Goal: Check status: Check status

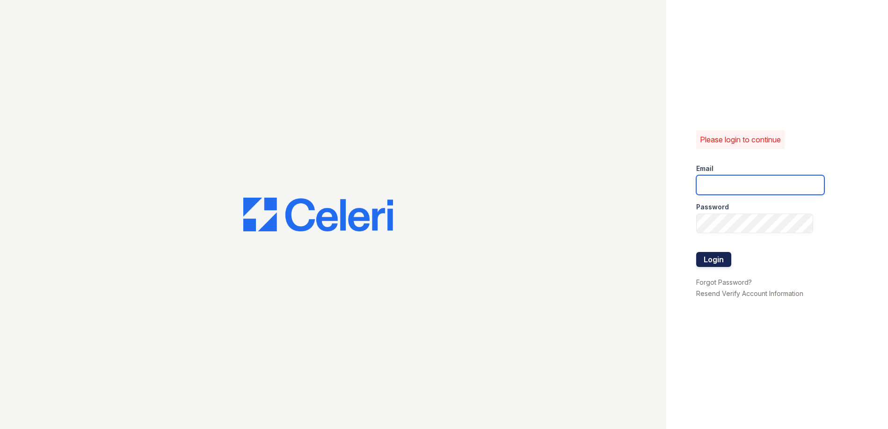
type input "[PERSON_NAME][EMAIL_ADDRESS][PERSON_NAME][DOMAIN_NAME]"
drag, startPoint x: 715, startPoint y: 254, endPoint x: 708, endPoint y: 248, distance: 10.0
click at [716, 254] on button "Login" at bounding box center [714, 259] width 35 height 15
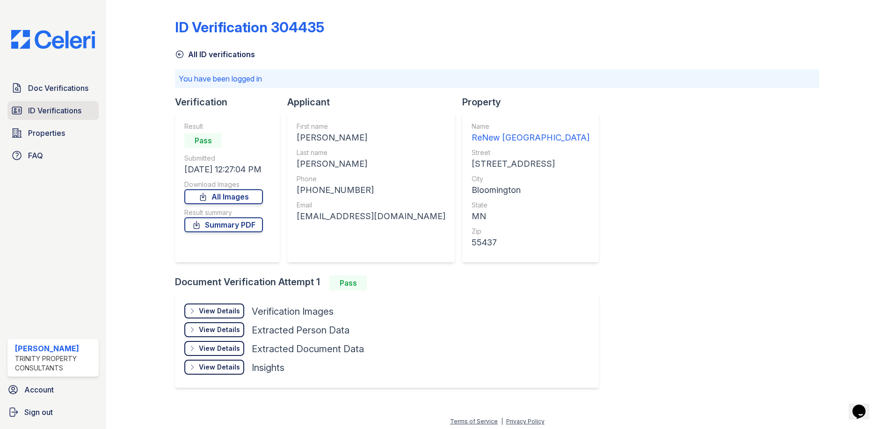
click at [66, 111] on span "ID Verifications" at bounding box center [54, 110] width 53 height 11
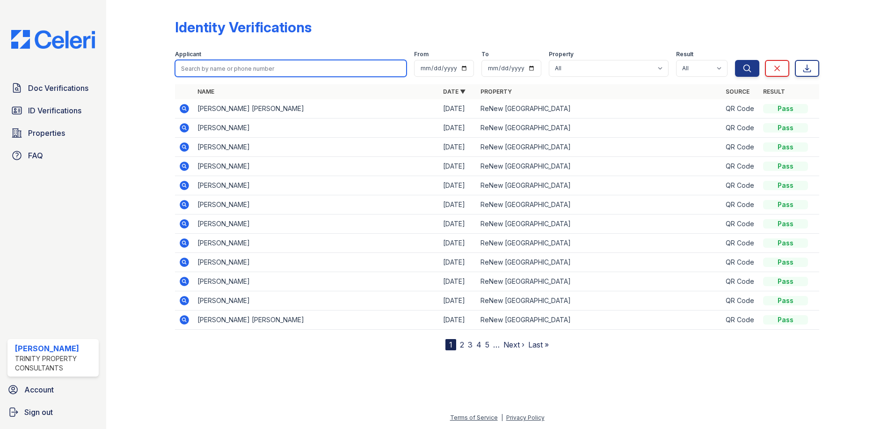
click at [274, 69] on input "search" at bounding box center [291, 68] width 232 height 17
type input "malitha"
click at [735, 60] on button "Search" at bounding box center [747, 68] width 24 height 17
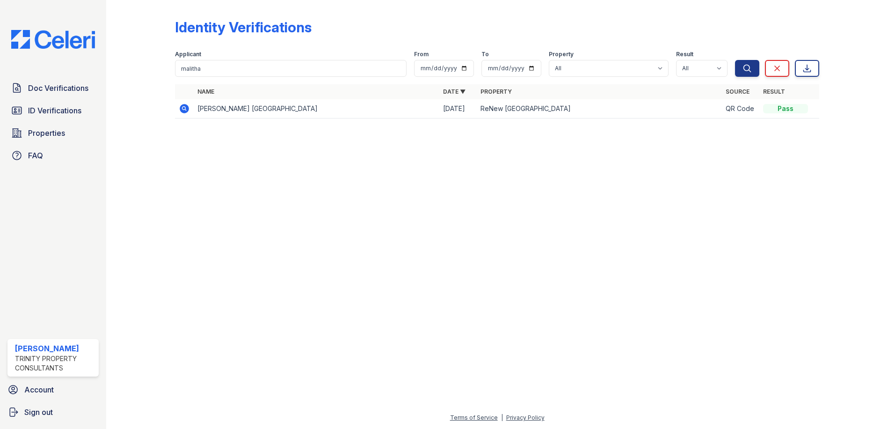
click at [183, 109] on icon at bounding box center [184, 108] width 2 height 2
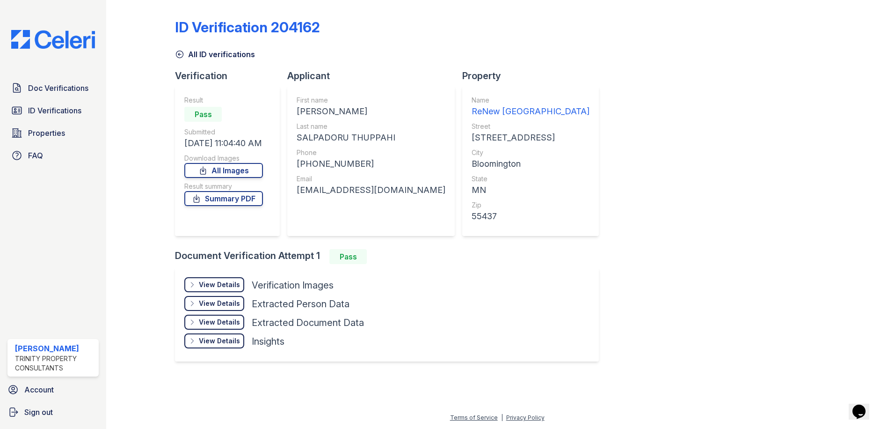
drag, startPoint x: 81, startPoint y: 113, endPoint x: 103, endPoint y: 106, distance: 23.0
click at [81, 113] on span "ID Verifications" at bounding box center [54, 110] width 53 height 11
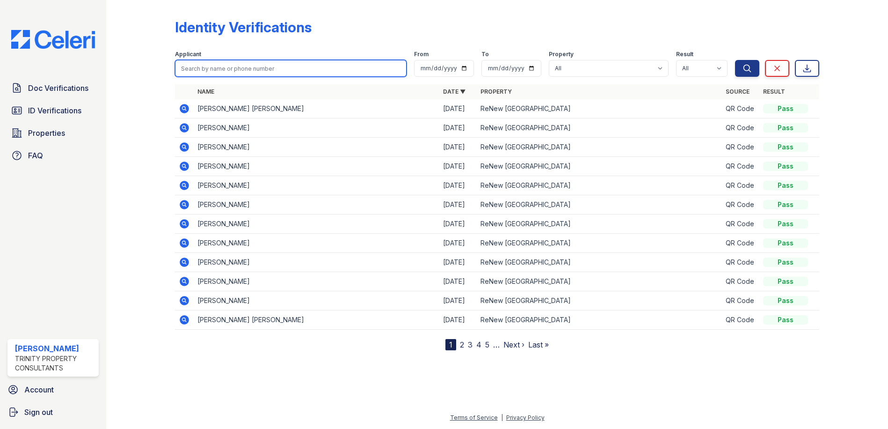
click at [264, 73] on input "search" at bounding box center [291, 68] width 232 height 17
type input "sapumal"
click at [735, 60] on button "Search" at bounding box center [747, 68] width 24 height 17
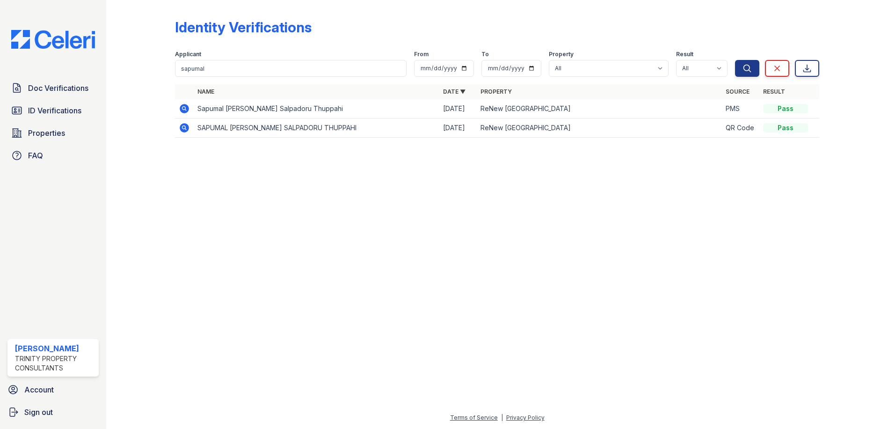
click at [184, 105] on icon at bounding box center [184, 108] width 9 height 9
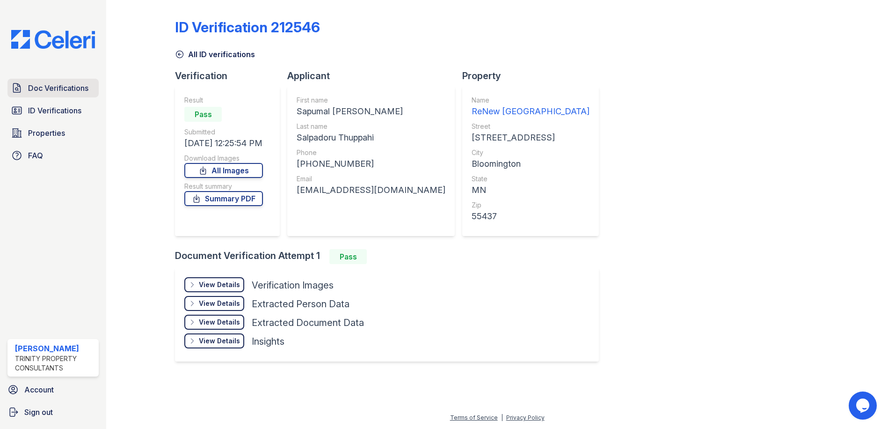
click at [35, 94] on span "Doc Verifications" at bounding box center [58, 87] width 60 height 11
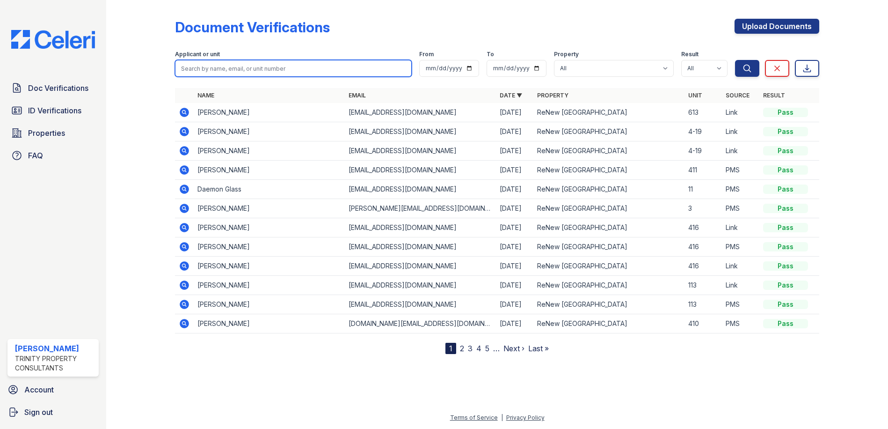
click at [237, 61] on input "search" at bounding box center [293, 68] width 237 height 17
type input "malitha"
click at [735, 60] on button "Search" at bounding box center [747, 68] width 24 height 17
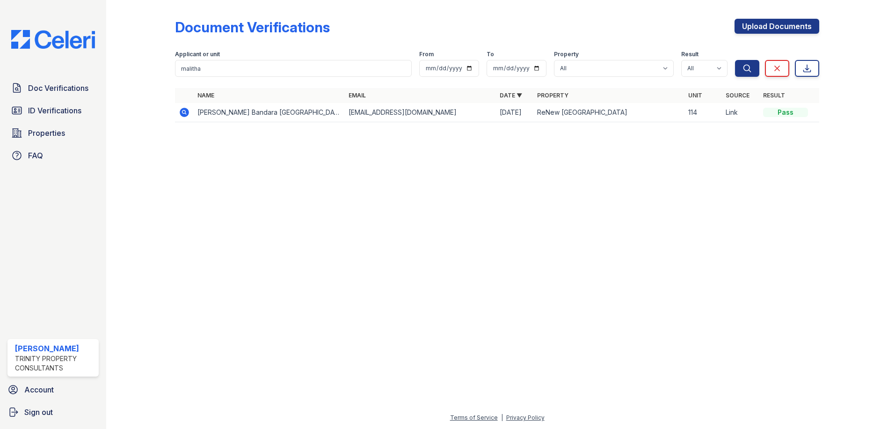
click at [177, 112] on td at bounding box center [184, 112] width 19 height 19
click at [183, 110] on icon at bounding box center [184, 112] width 11 height 11
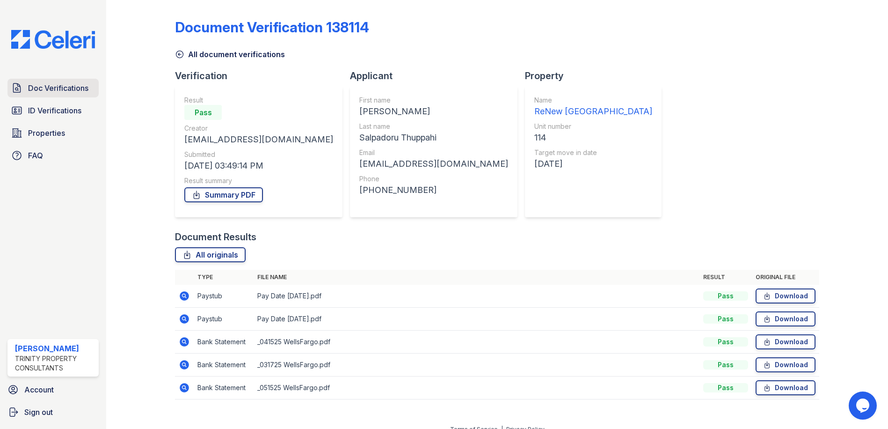
click at [77, 89] on span "Doc Verifications" at bounding box center [58, 87] width 60 height 11
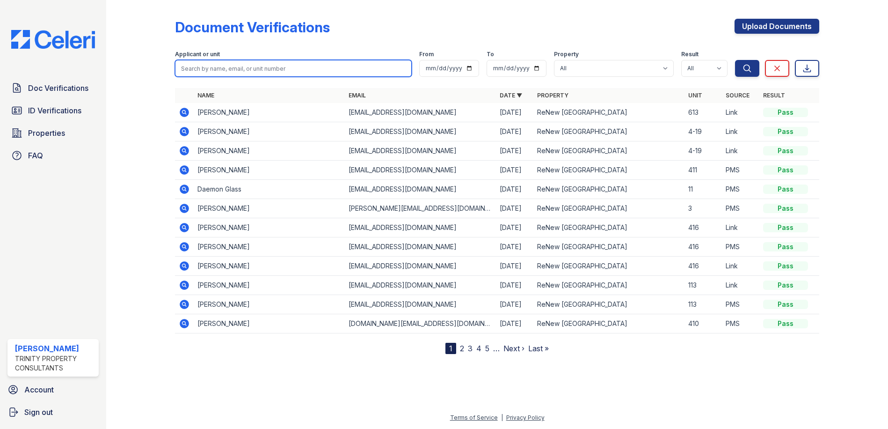
click at [274, 72] on input "search" at bounding box center [293, 68] width 237 height 17
type input "Sapumal"
click at [735, 60] on button "Search" at bounding box center [747, 68] width 24 height 17
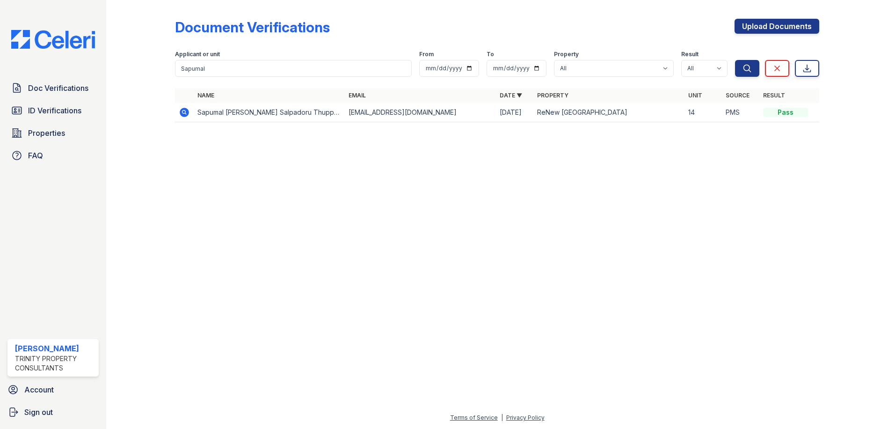
click at [177, 110] on td at bounding box center [184, 112] width 19 height 19
click at [180, 110] on icon at bounding box center [184, 112] width 11 height 11
